Goal: Task Accomplishment & Management: Manage account settings

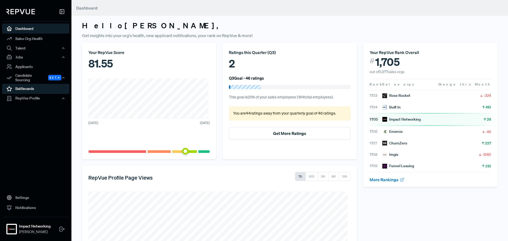
click at [34, 88] on link "Battlecards" at bounding box center [35, 89] width 67 height 10
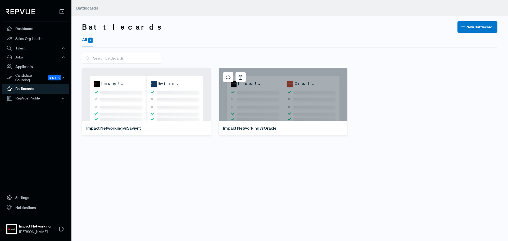
click at [273, 104] on div "Impact Networking Oracle" at bounding box center [283, 94] width 129 height 53
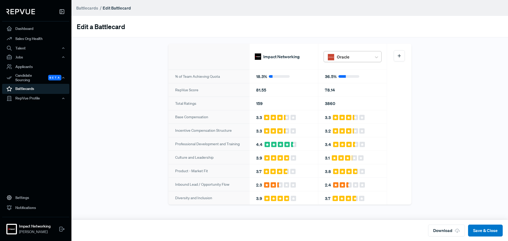
click at [340, 61] on div at bounding box center [353, 56] width 32 height 9
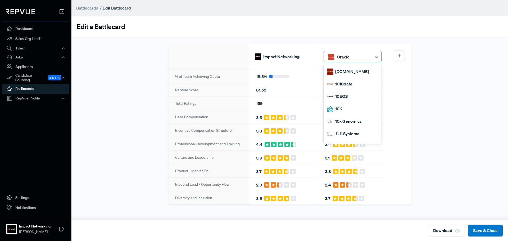
click at [348, 57] on div at bounding box center [353, 56] width 32 height 9
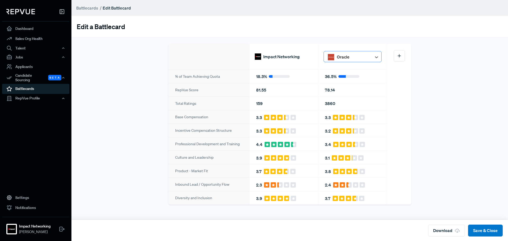
click at [348, 57] on div at bounding box center [353, 56] width 32 height 9
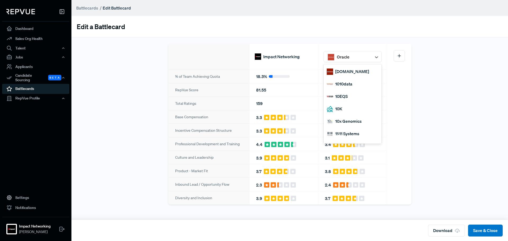
click at [350, 134] on div "11:11 Systems" at bounding box center [353, 134] width 58 height 12
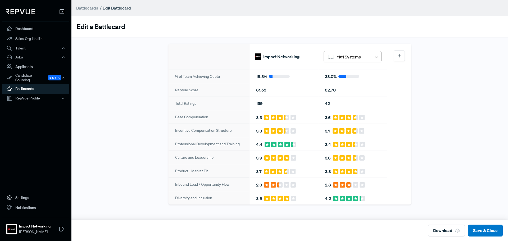
click at [350, 57] on div at bounding box center [353, 56] width 32 height 9
type input "ae bus"
click at [351, 68] on div "AE Business Solutions" at bounding box center [353, 71] width 58 height 12
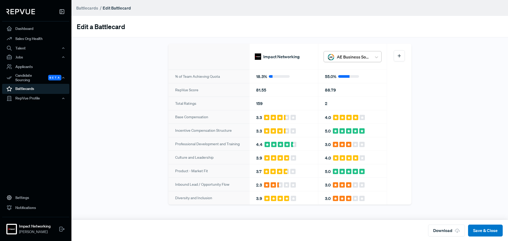
click at [347, 55] on div at bounding box center [353, 56] width 32 height 9
click at [348, 55] on div at bounding box center [353, 56] width 32 height 9
